Goal: Contribute content

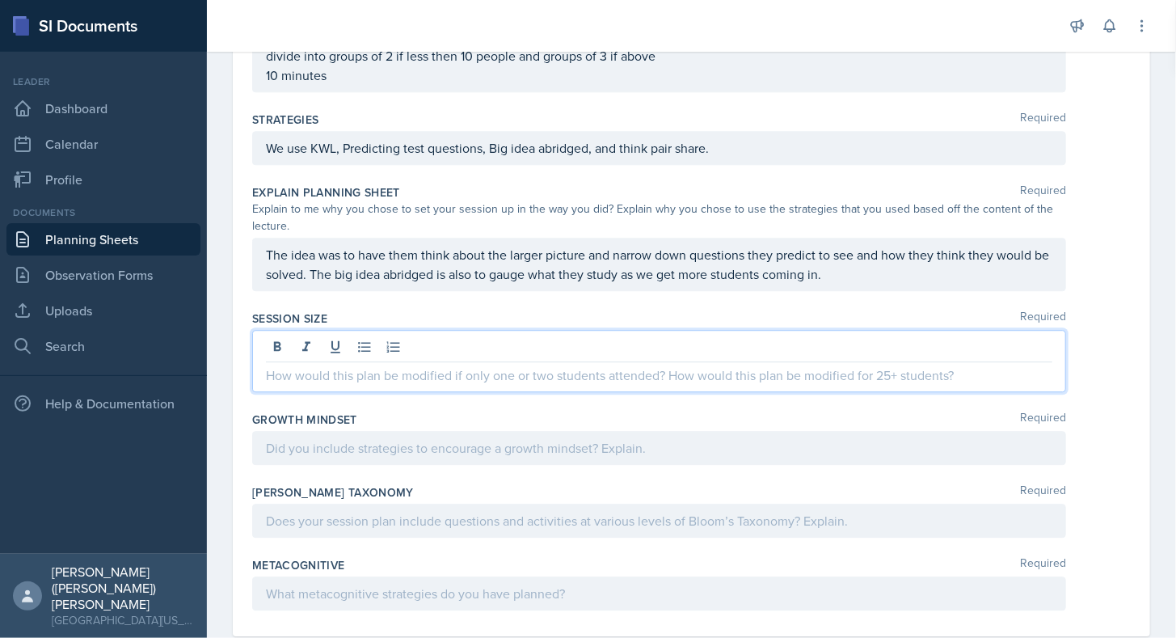
scroll to position [1864, 0]
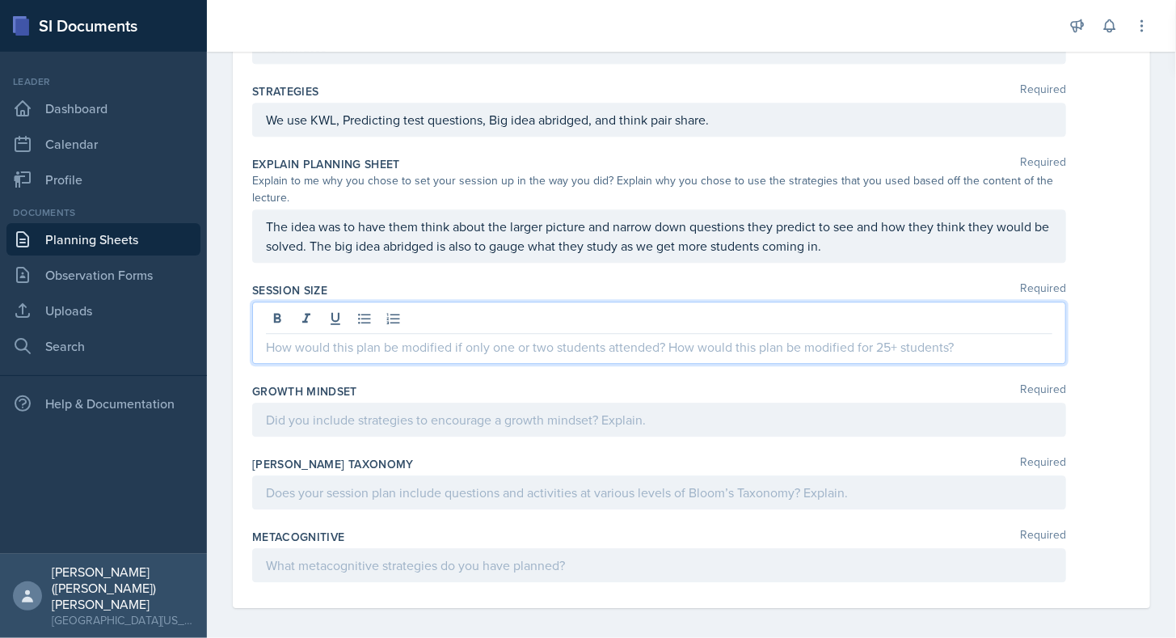
click at [495, 337] on p at bounding box center [659, 346] width 787 height 19
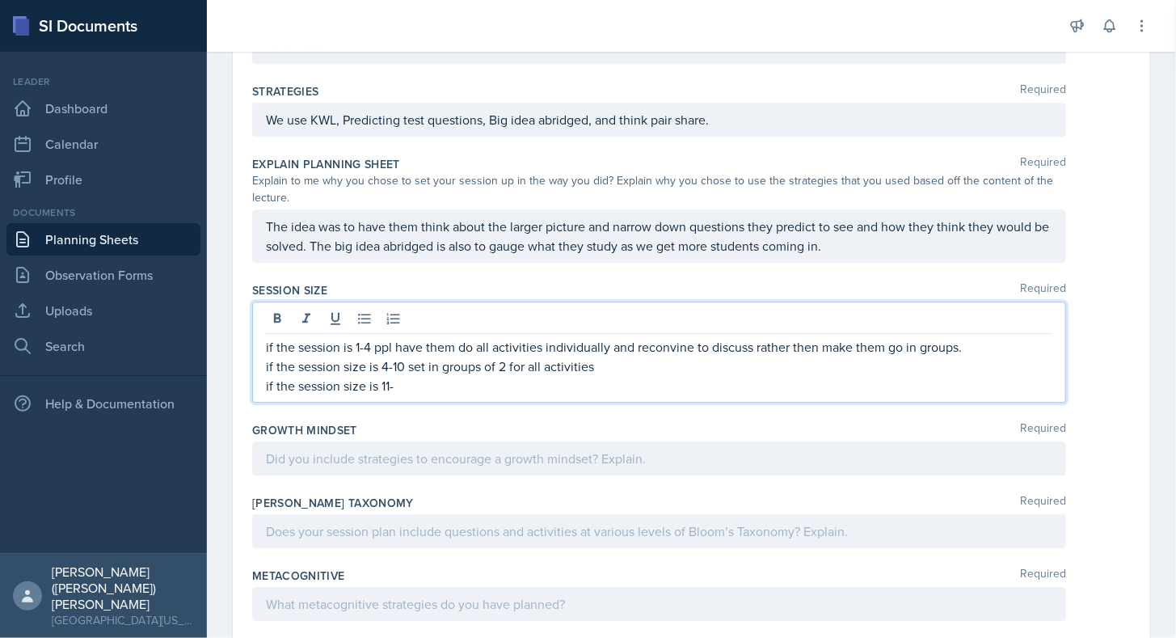
click at [390, 359] on p "if the session size is 4-10 set in groups of 2 for all activities" at bounding box center [659, 366] width 787 height 19
click at [413, 386] on p "if the session size is 11-" at bounding box center [659, 385] width 787 height 19
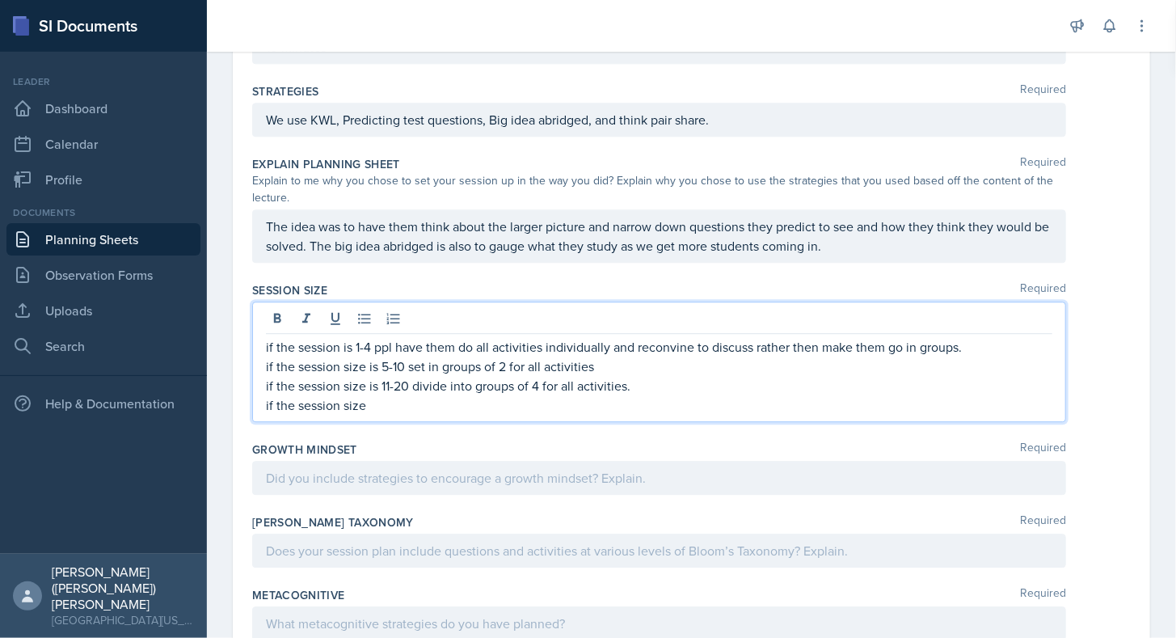
click at [636, 376] on p "if the session size is 11-20 divide into groups of 4 for all activities." at bounding box center [659, 385] width 787 height 19
click at [611, 403] on p "if the session size" at bounding box center [659, 404] width 787 height 19
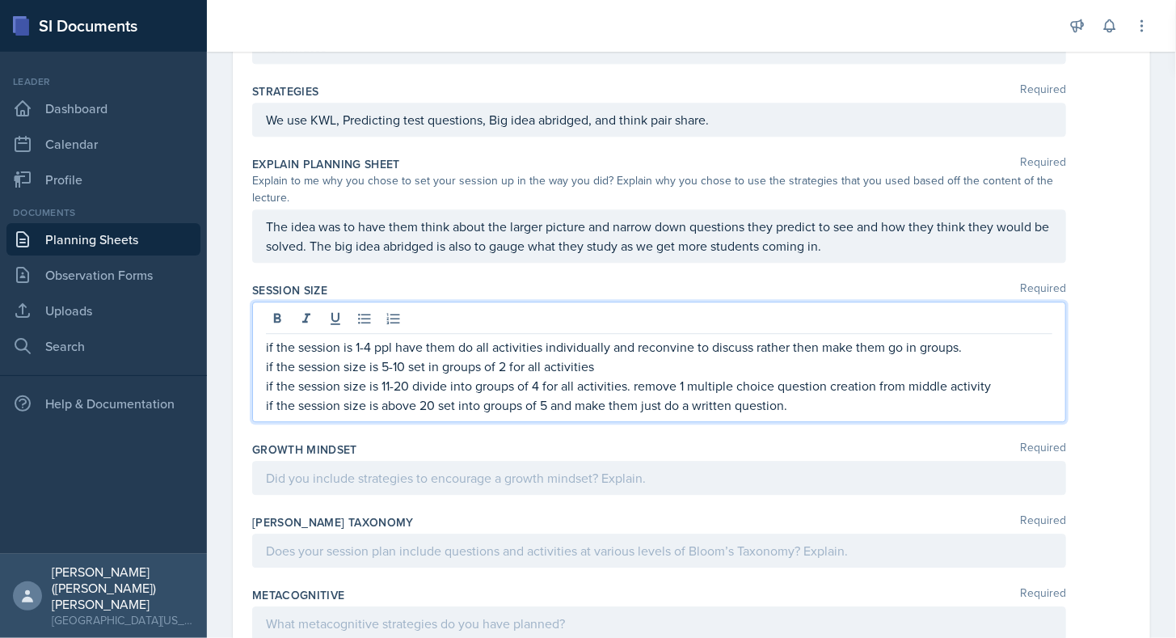
click at [653, 475] on div at bounding box center [659, 478] width 814 height 34
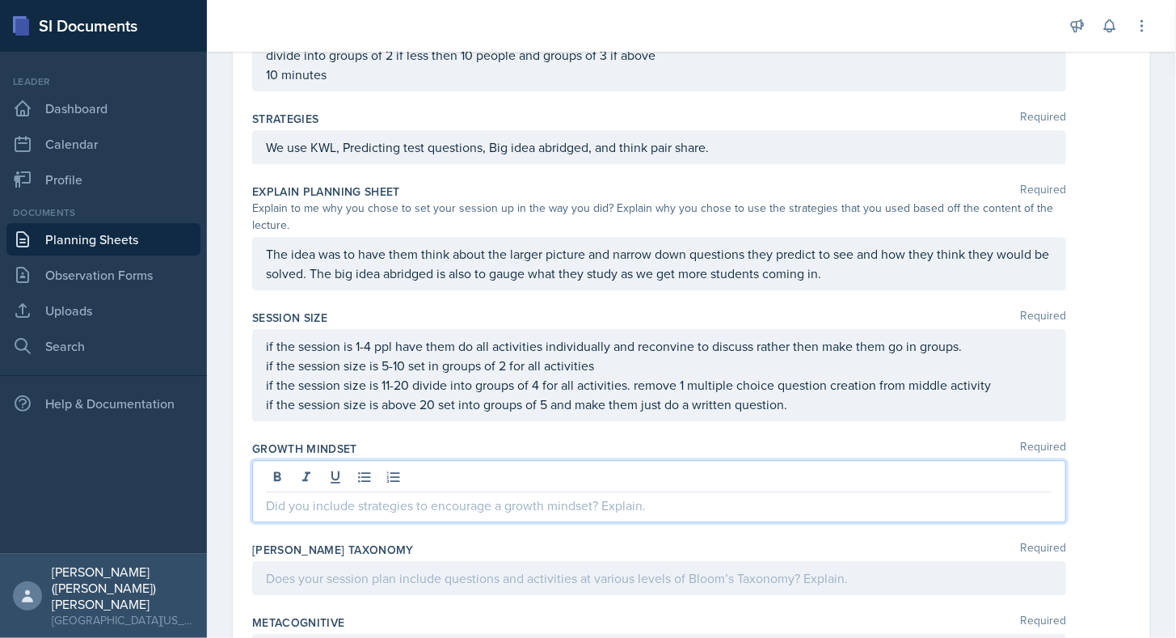
scroll to position [1922, 0]
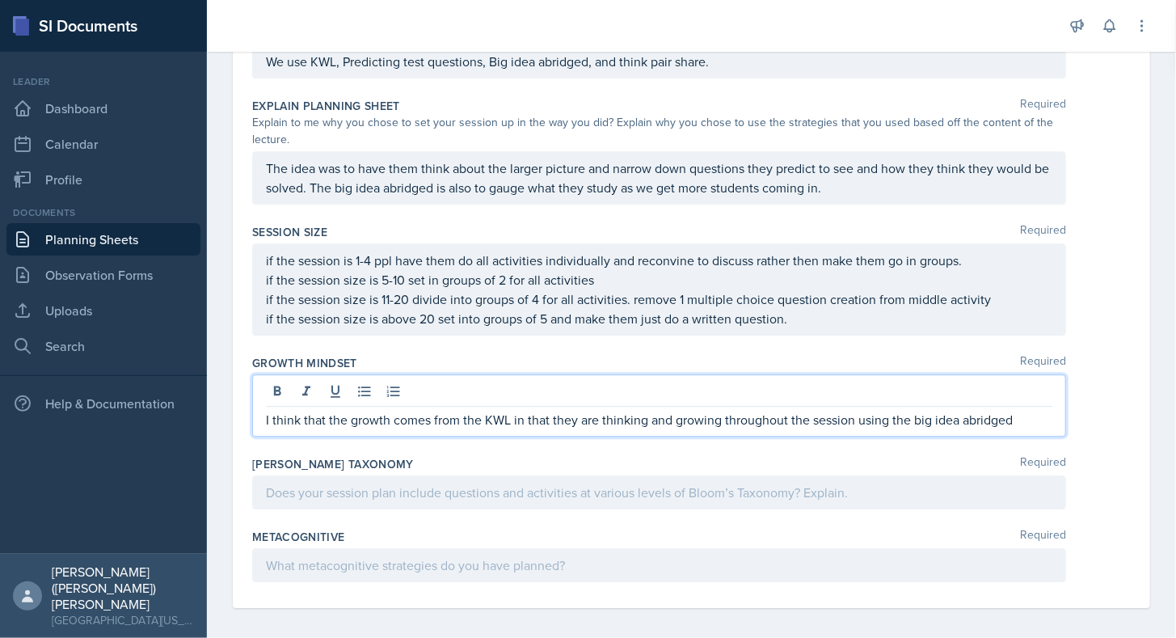
click at [722, 480] on div at bounding box center [659, 492] width 814 height 34
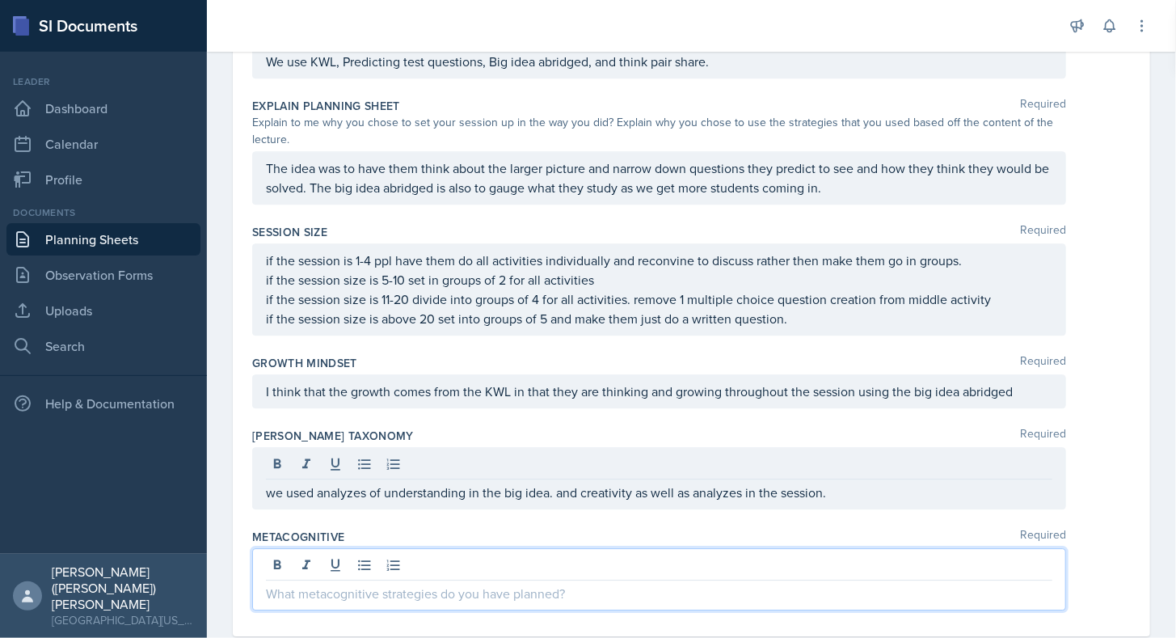
click at [644, 584] on p at bounding box center [659, 593] width 787 height 19
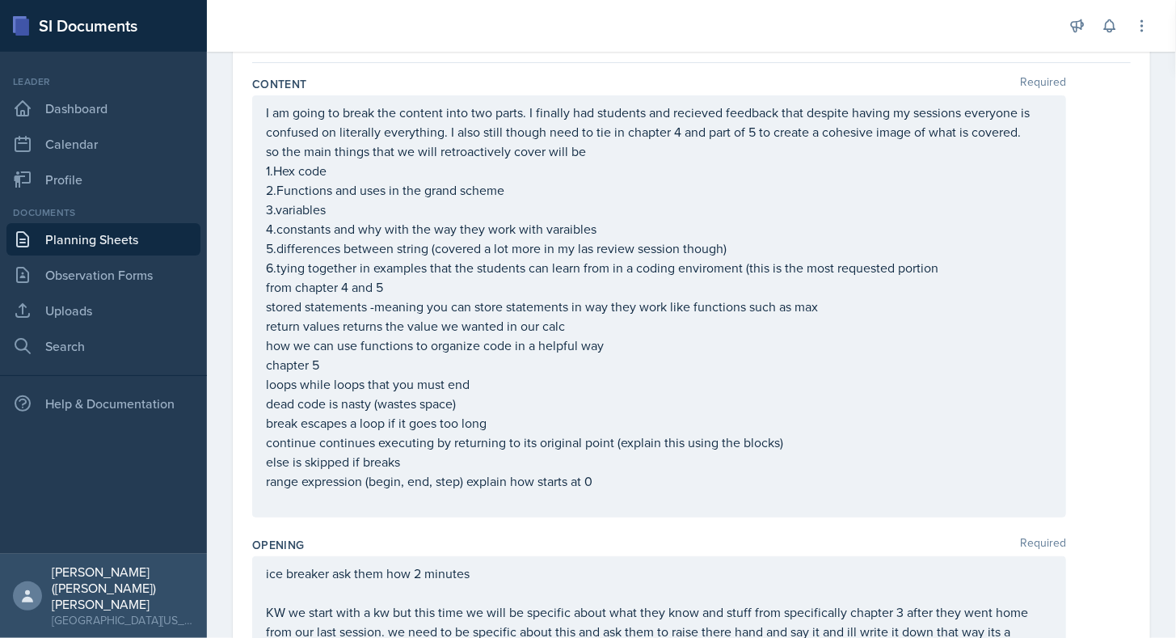
scroll to position [0, 0]
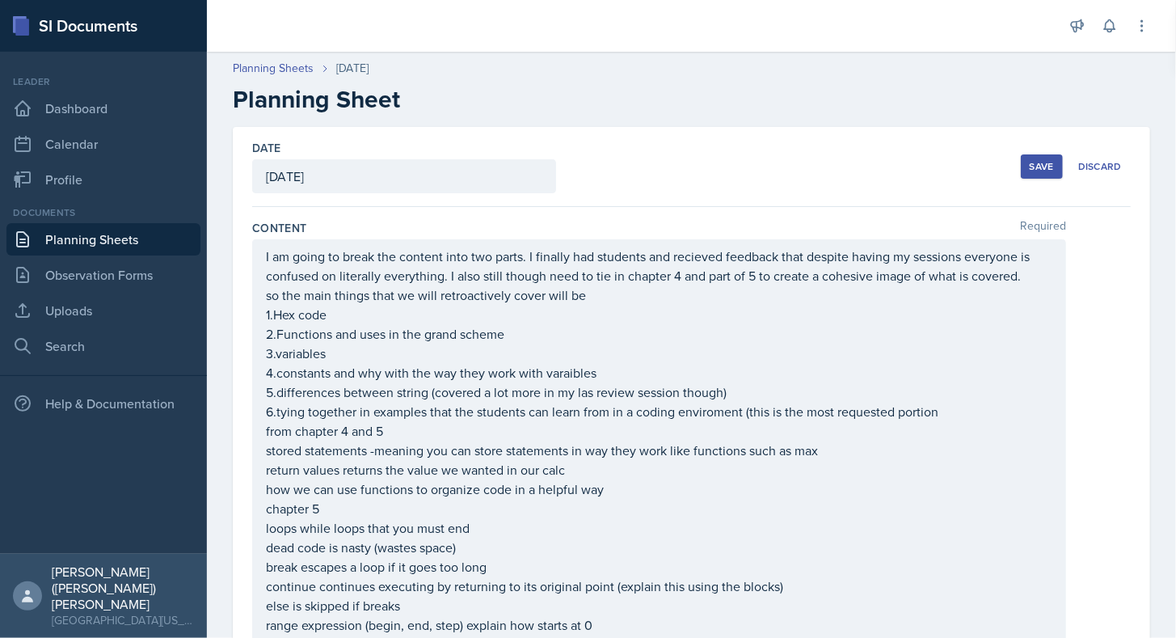
click at [260, 260] on div "I am going to break the content into two parts. I finally had students and reci…" at bounding box center [659, 450] width 814 height 422
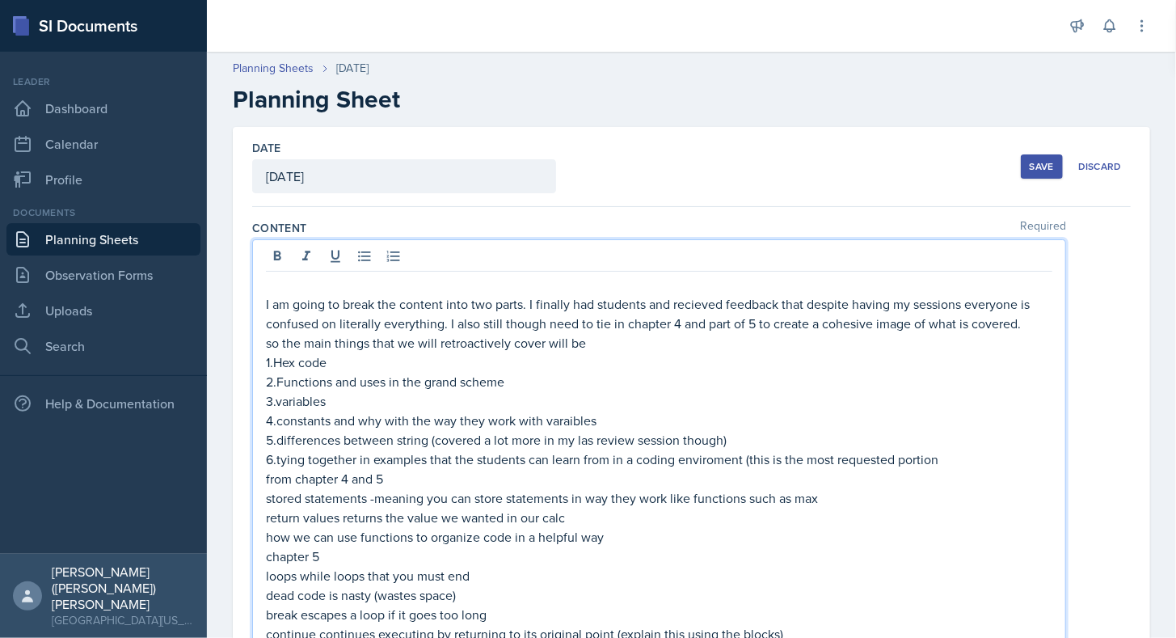
click at [1009, 163] on div "Date [DATE] [DATE] 31 1 2 3 4 5 6 7 8 9 10 11 12 13 14 15 16 17 18 19 20 21 22 …" at bounding box center [691, 167] width 879 height 80
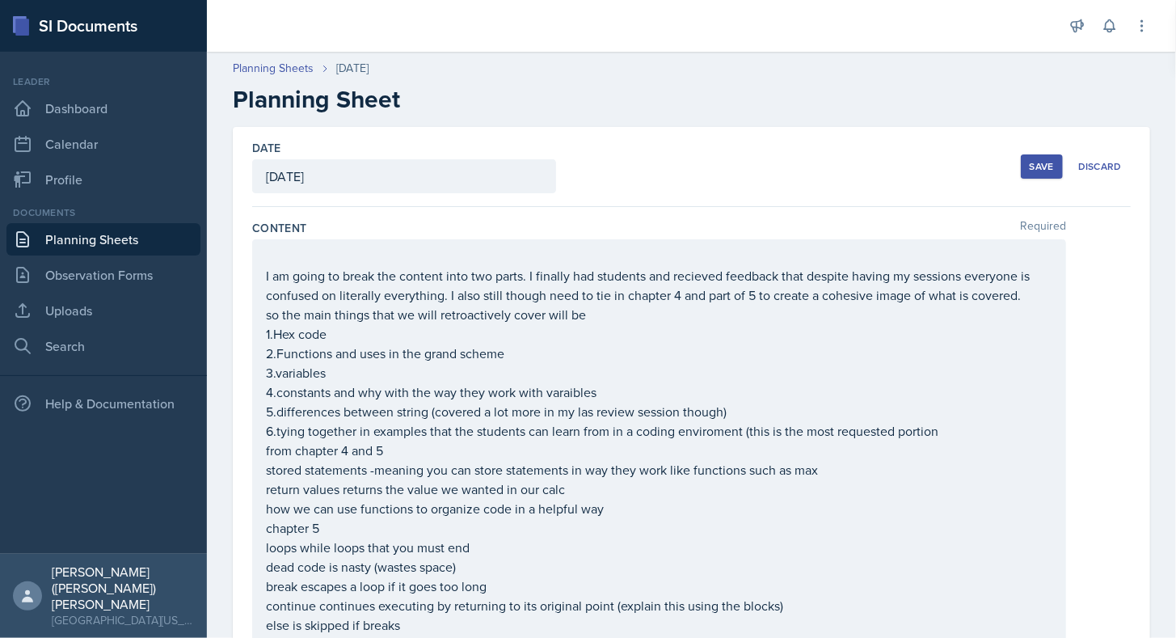
click at [1030, 166] on div "Save" at bounding box center [1042, 166] width 24 height 13
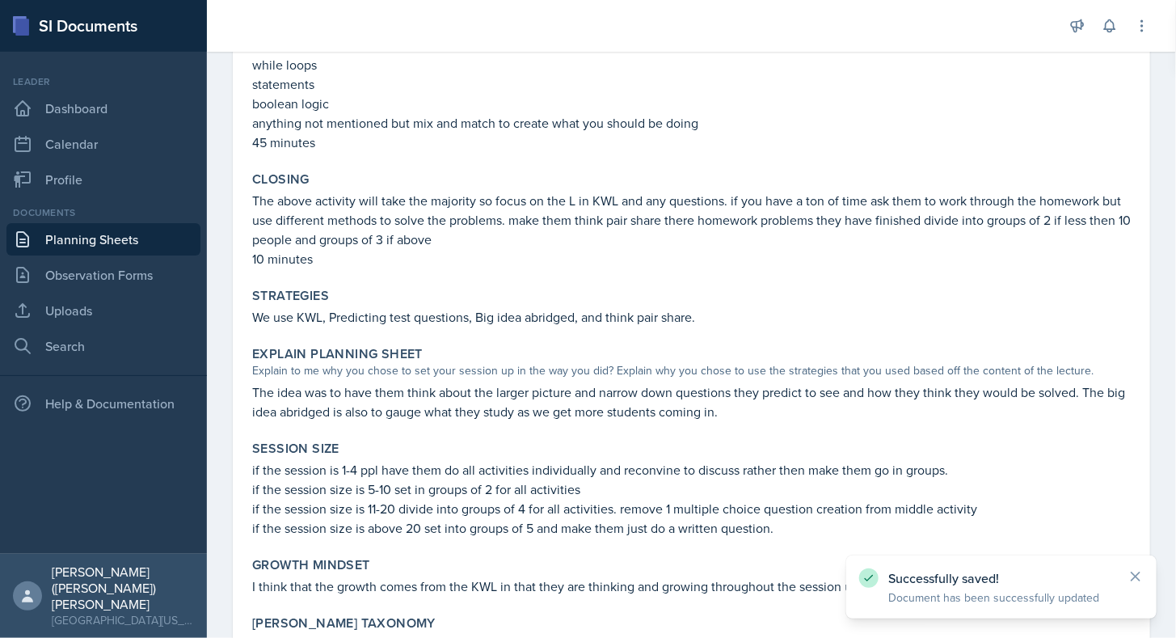
scroll to position [1763, 0]
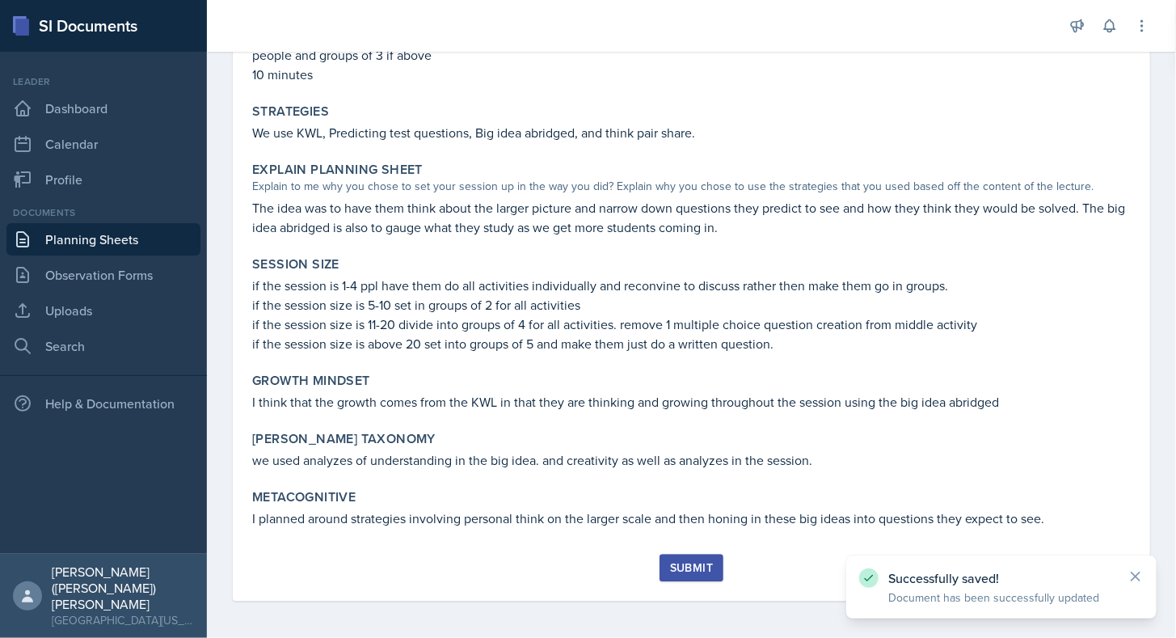
click at [710, 560] on button "Submit" at bounding box center [692, 567] width 64 height 27
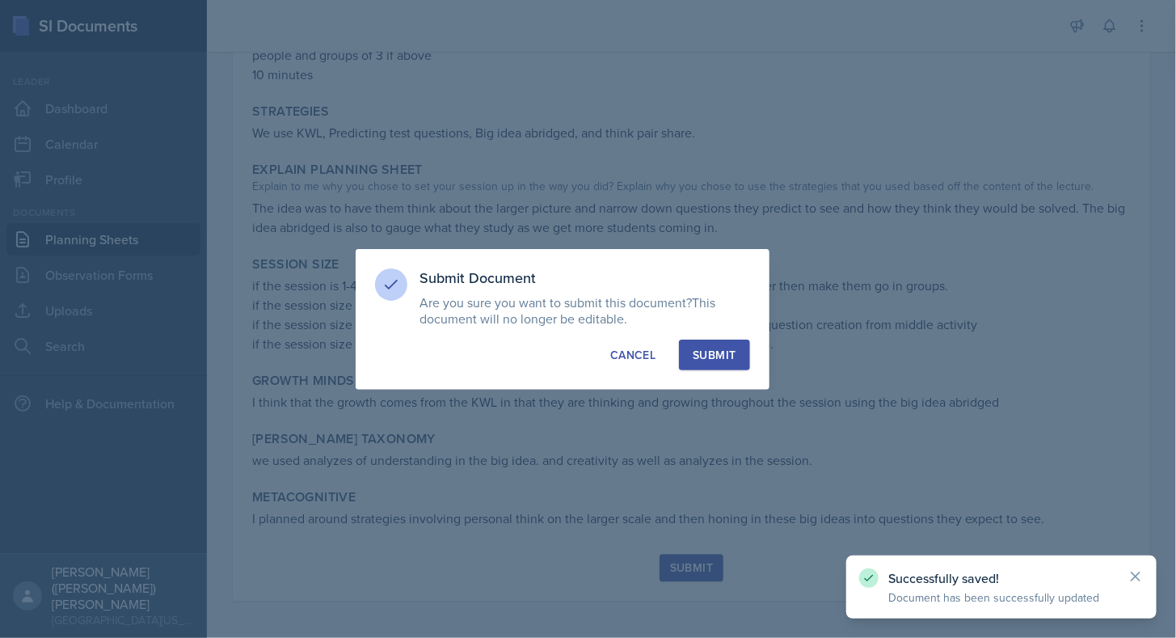
click at [724, 357] on div "Submit" at bounding box center [714, 355] width 43 height 16
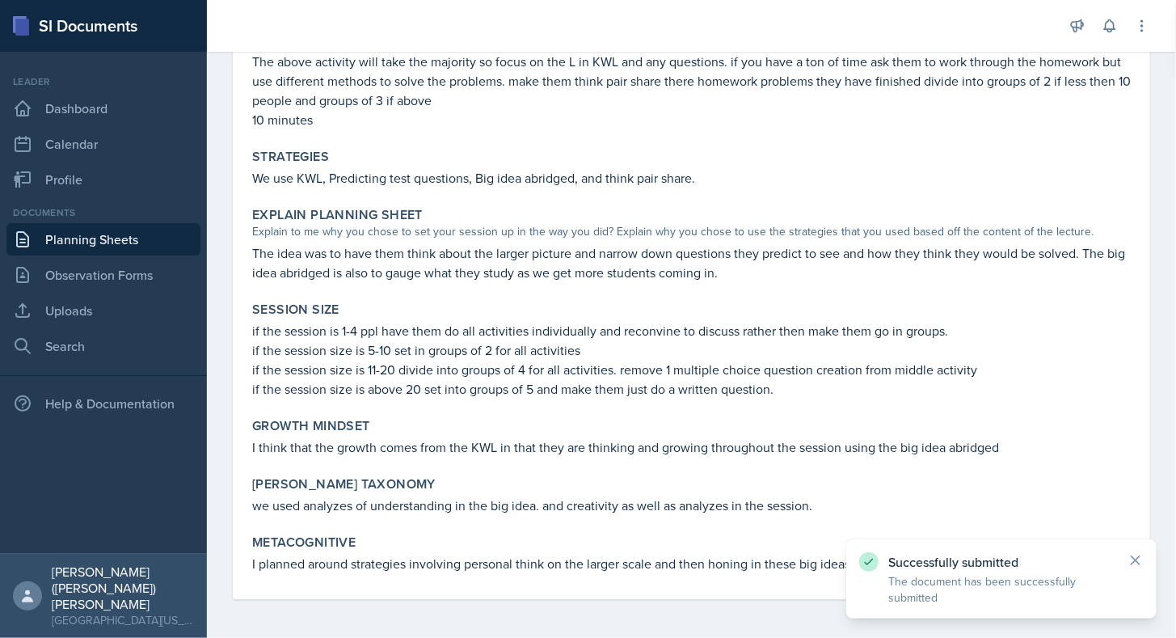
scroll to position [1717, 0]
